Goal: Task Accomplishment & Management: Use online tool/utility

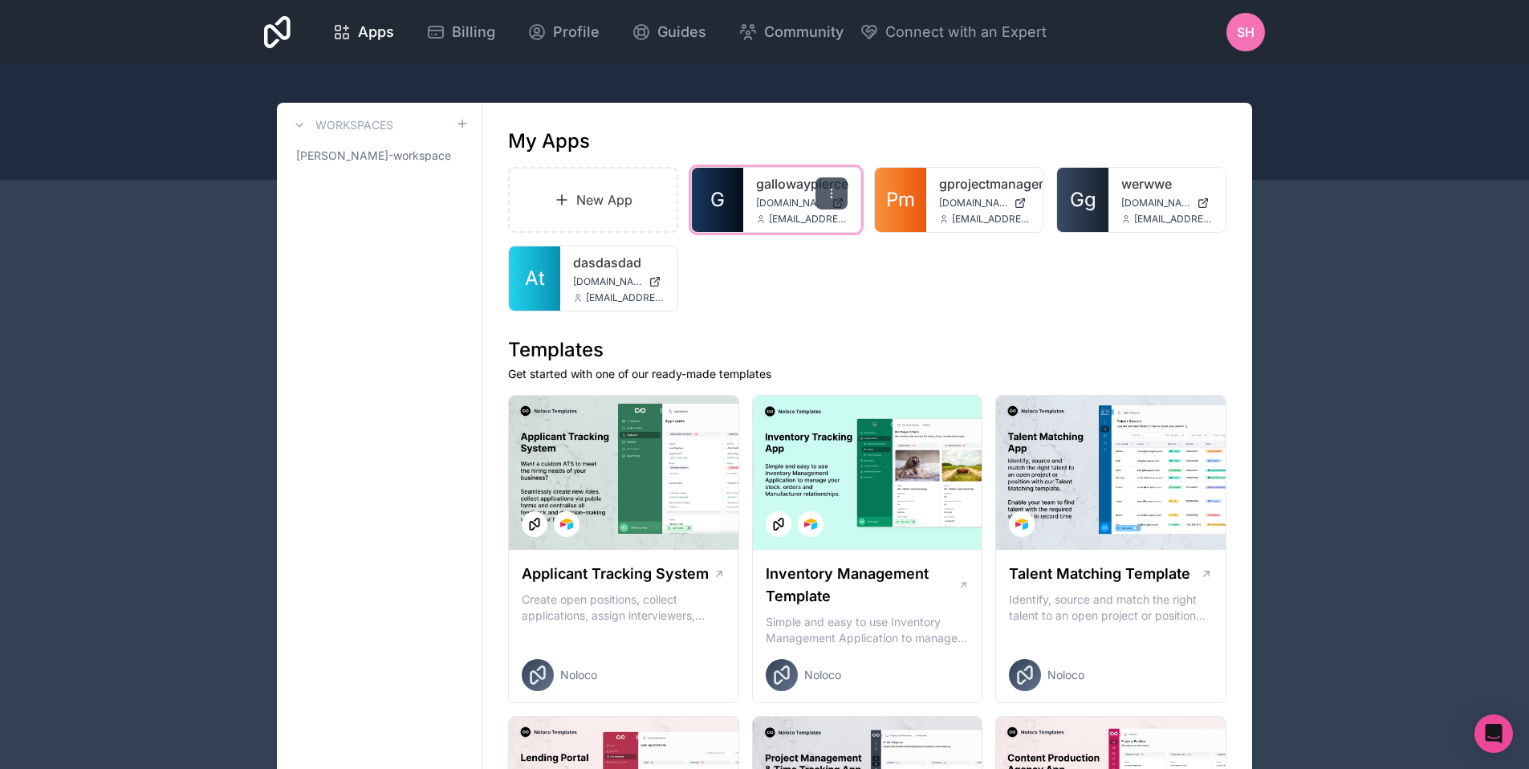
click at [827, 208] on div at bounding box center [832, 193] width 32 height 32
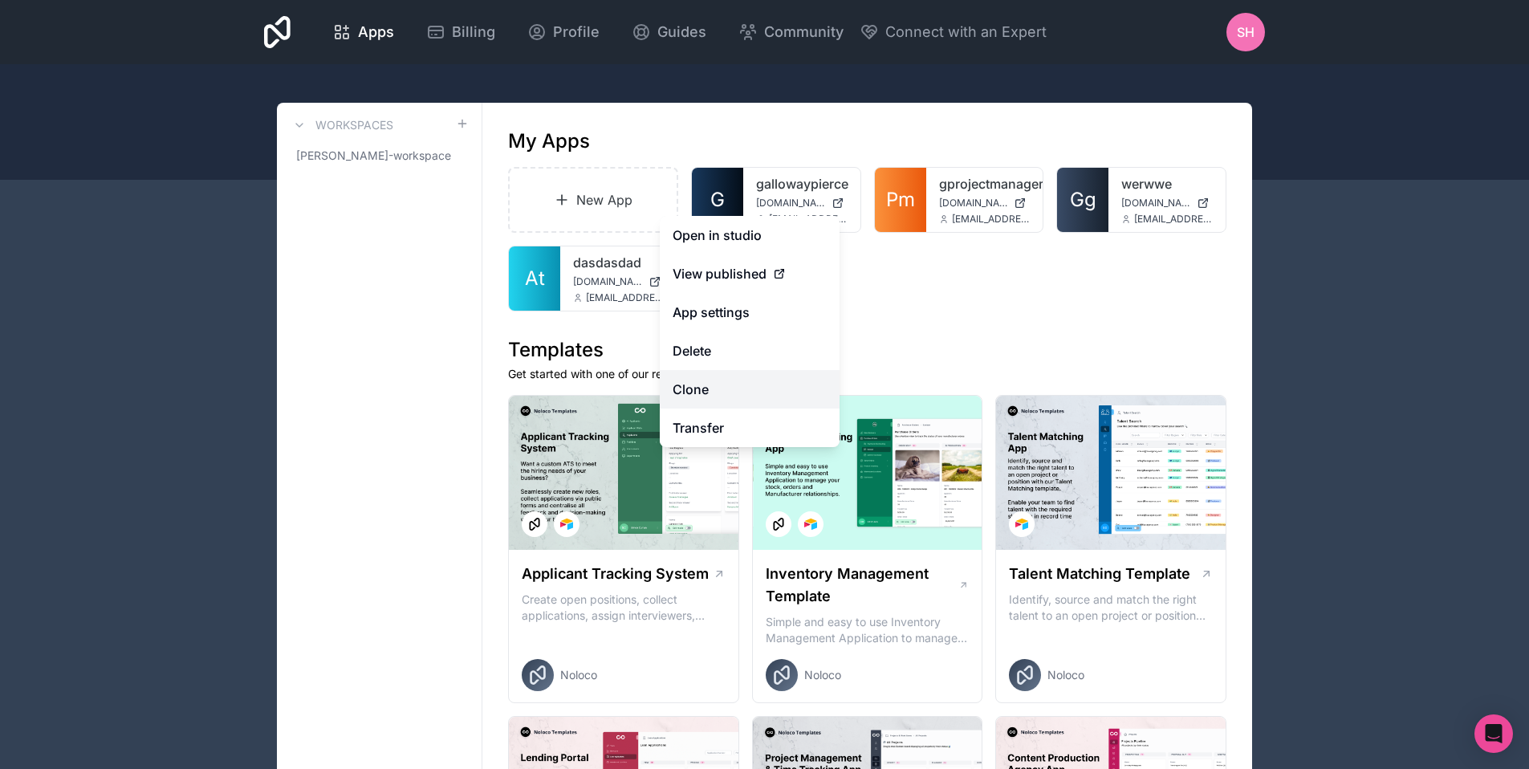
click at [710, 389] on link "Clone" at bounding box center [750, 389] width 180 height 39
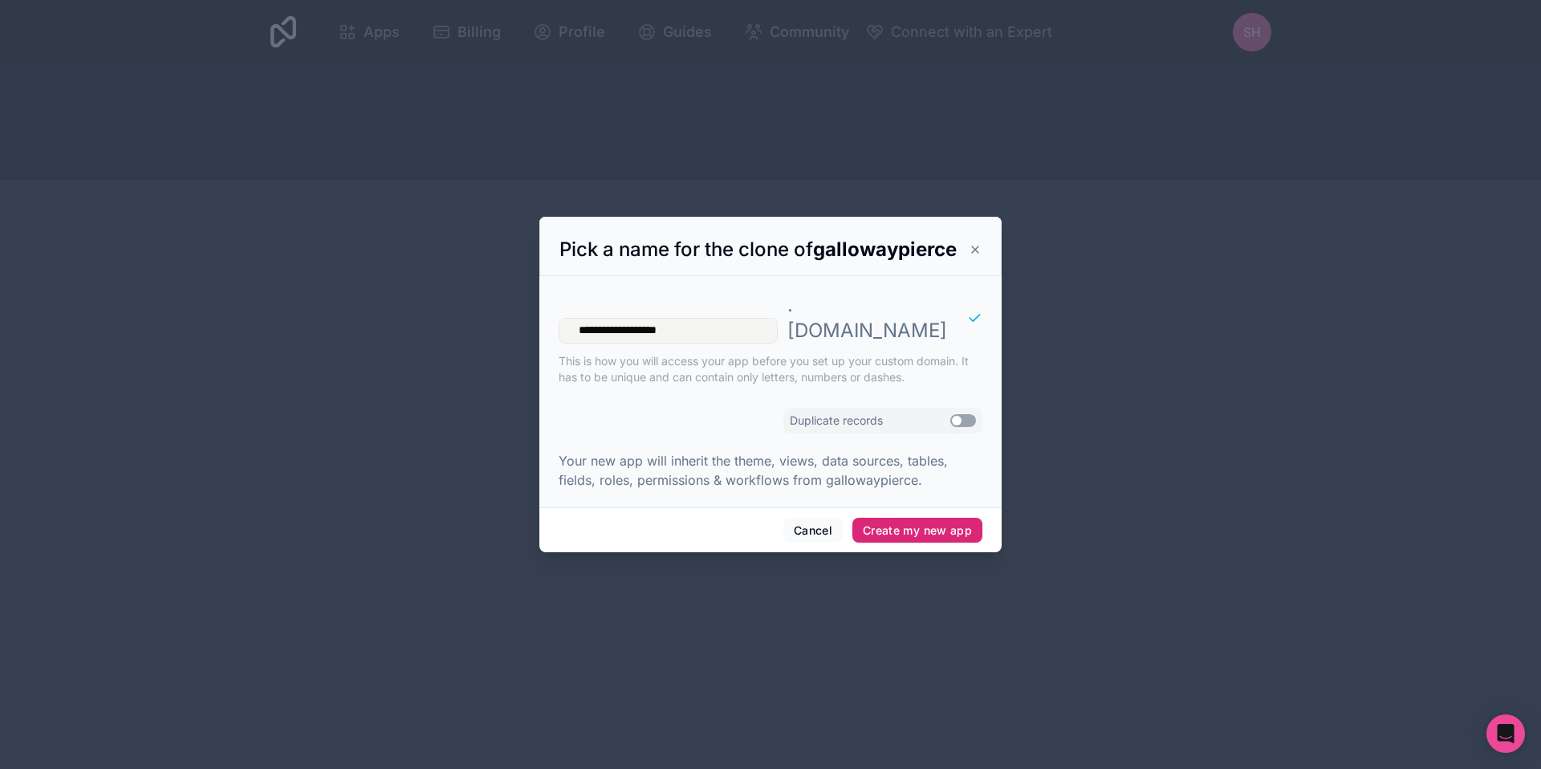
type input "**********"
click at [914, 518] on button "Create my new app" at bounding box center [917, 531] width 130 height 26
